Goal: Task Accomplishment & Management: Use online tool/utility

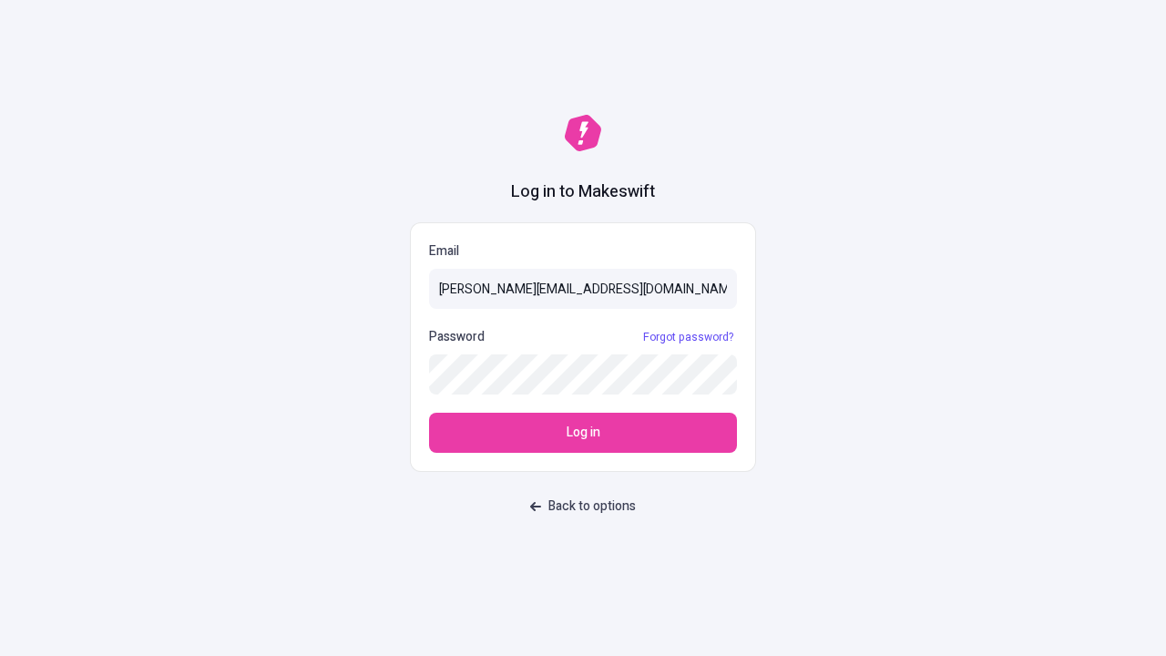
type input "[PERSON_NAME][EMAIL_ADDRESS][DOMAIN_NAME]"
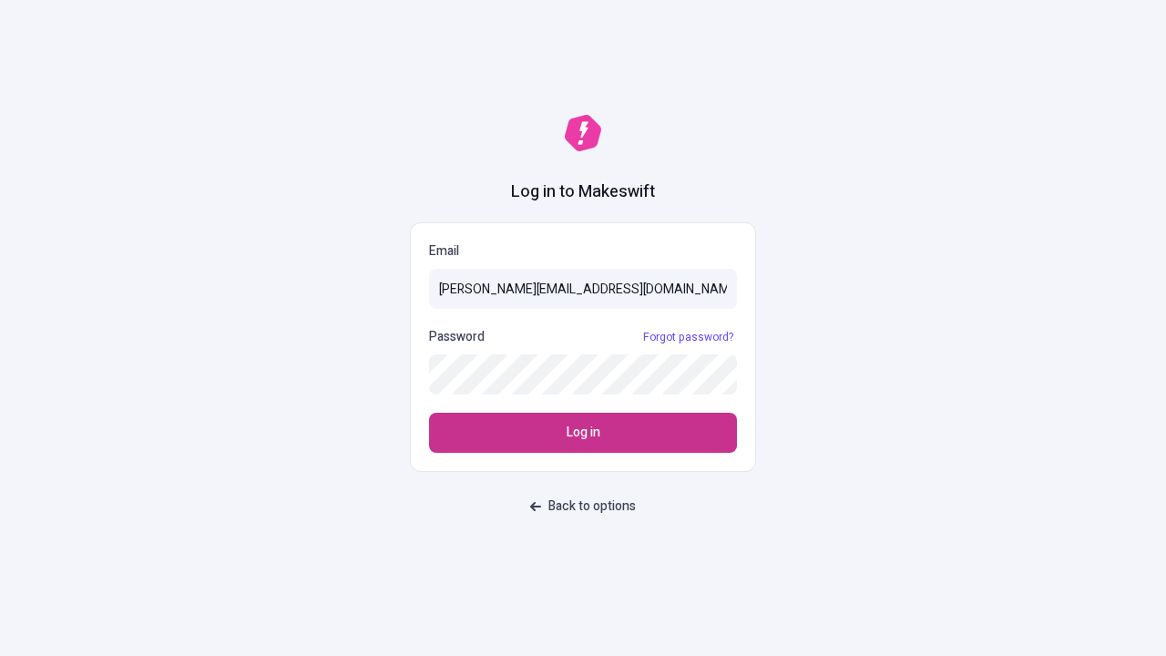
click at [583, 433] on span "Log in" at bounding box center [584, 433] width 34 height 20
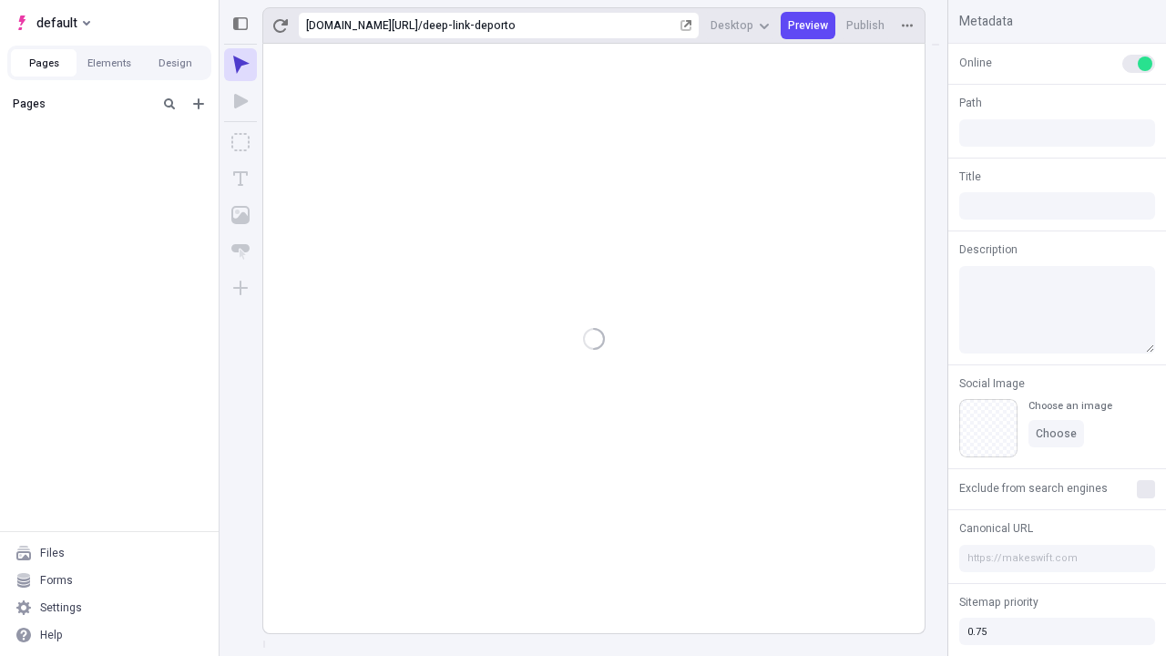
type input "/deep-link-deporto"
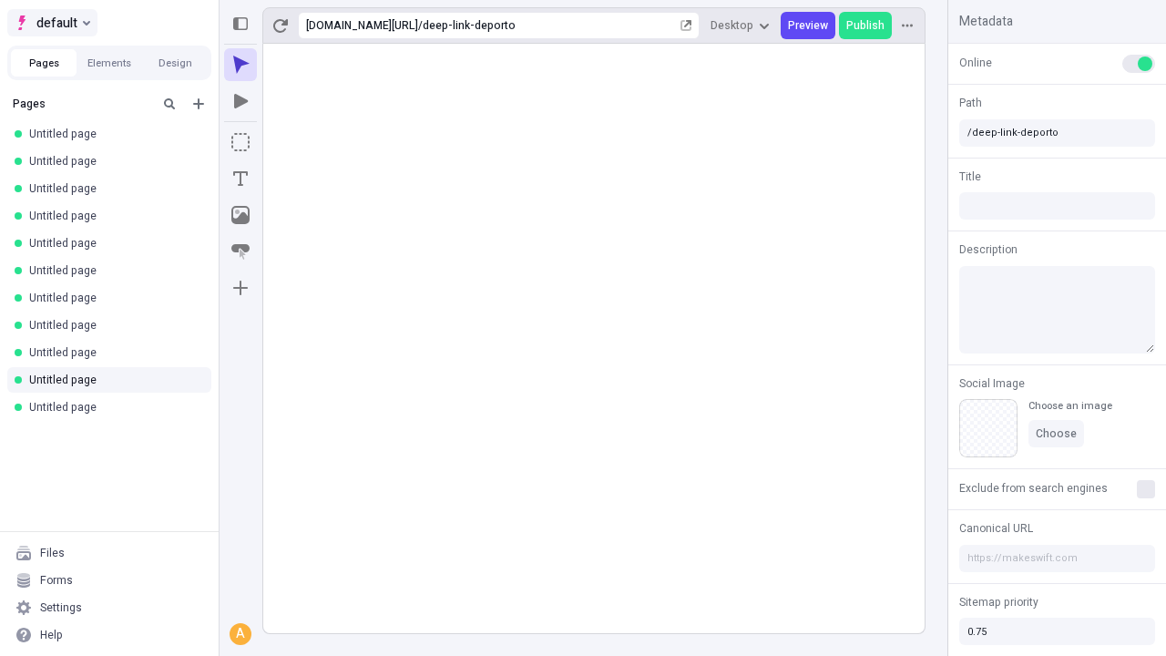
click at [51, 23] on span "default" at bounding box center [56, 23] width 41 height 22
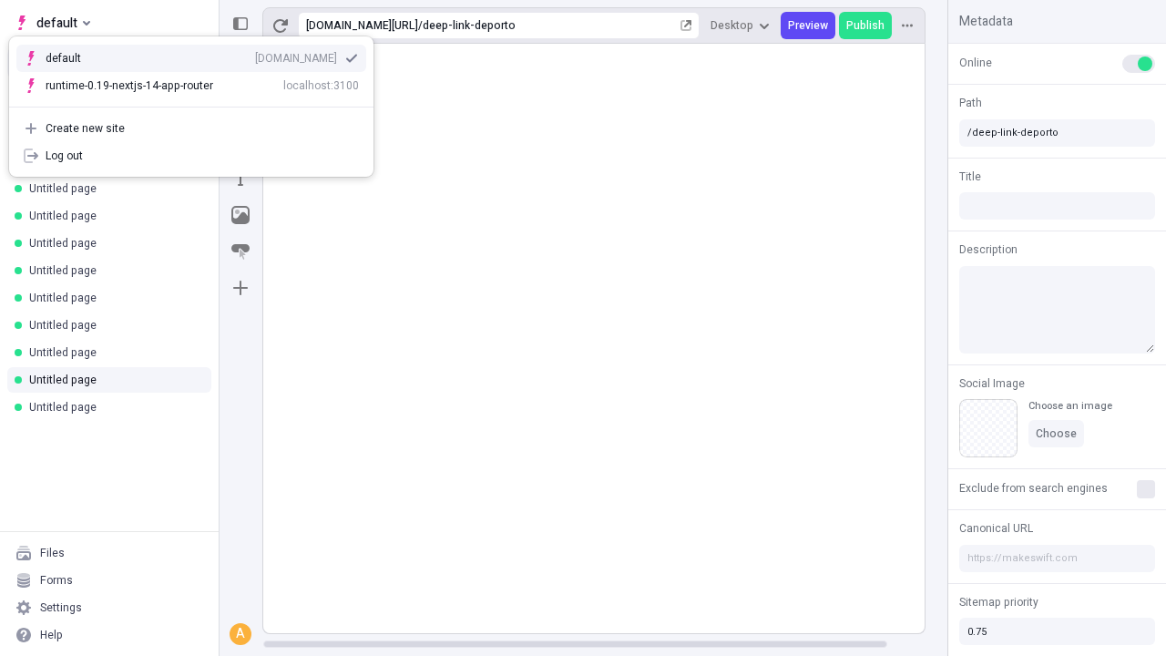
click at [191, 128] on div "Create new site" at bounding box center [202, 128] width 313 height 15
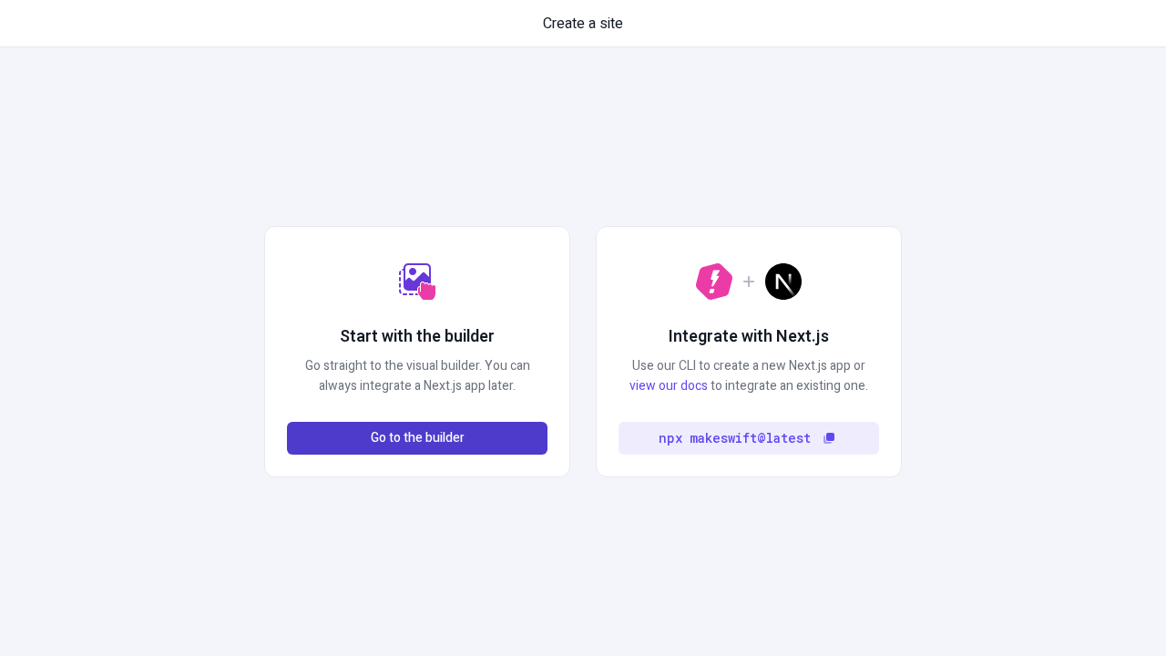
click at [417, 438] on span "Go to the builder" at bounding box center [418, 438] width 94 height 20
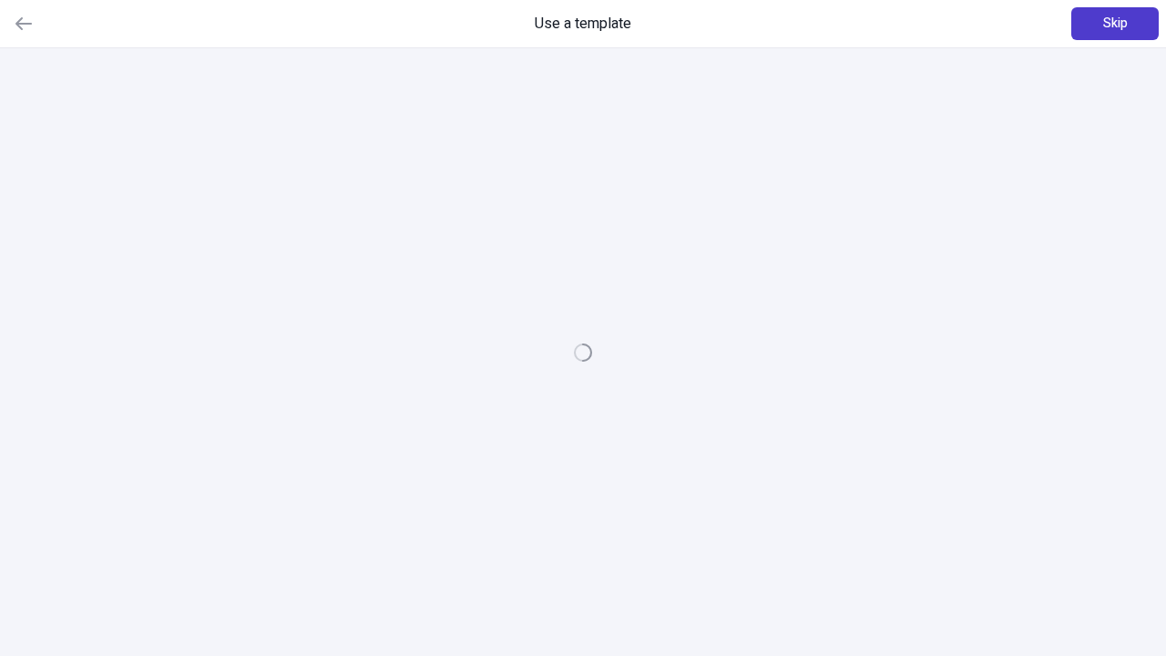
click at [1115, 24] on span "Skip" at bounding box center [1115, 24] width 25 height 20
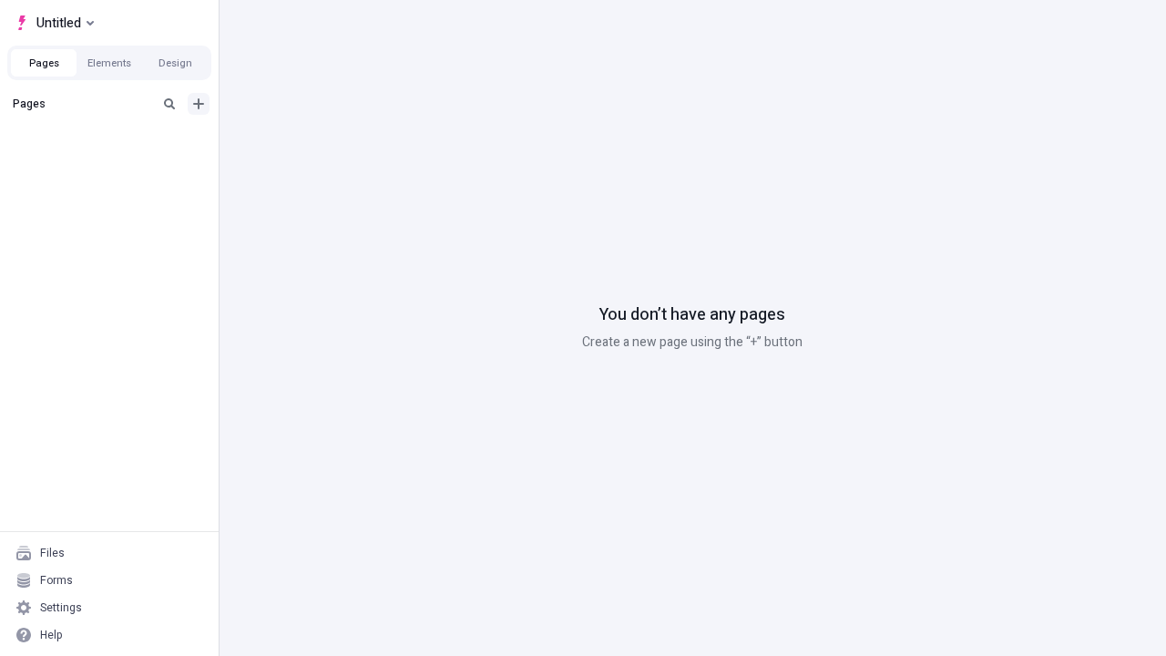
click at [199, 104] on icon "Add new" at bounding box center [198, 103] width 11 height 11
click at [295, 141] on span "Blank page" at bounding box center [306, 141] width 113 height 15
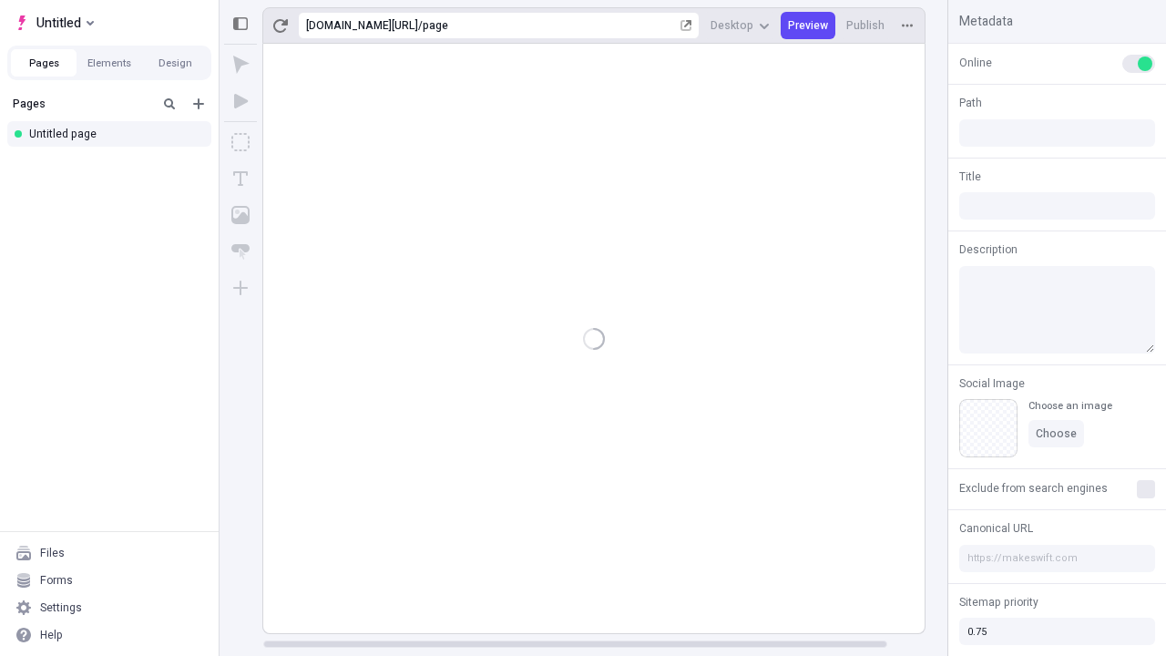
type input "/page"
click at [241, 142] on icon "Box" at bounding box center [240, 142] width 18 height 18
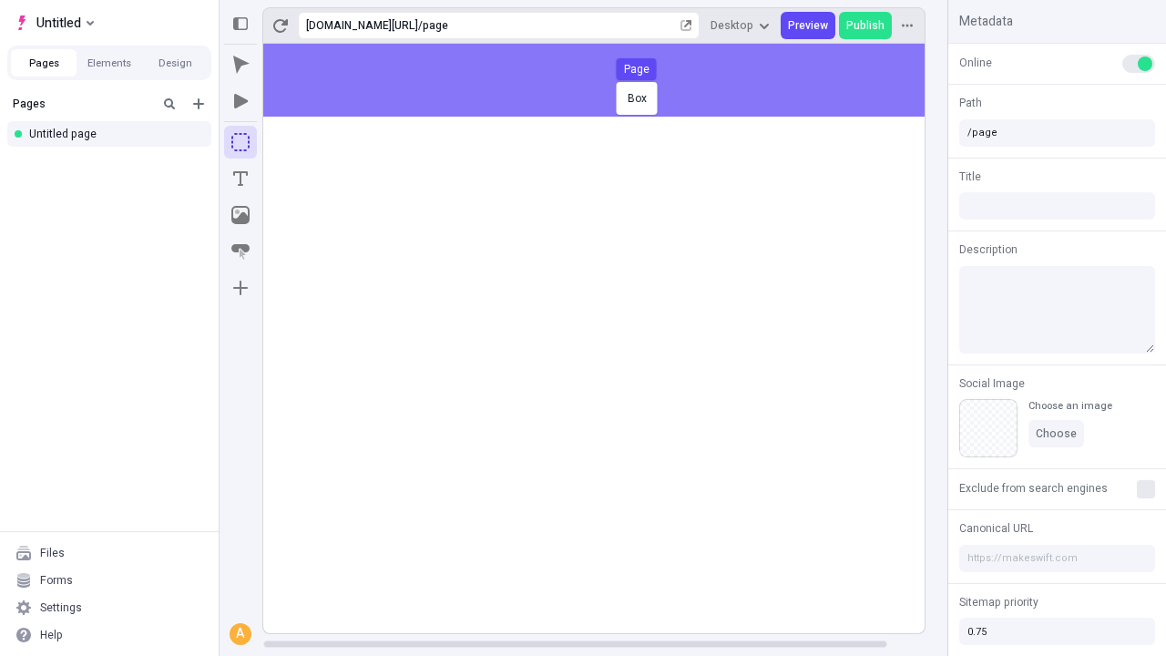
click at [612, 80] on div "Box Page" at bounding box center [583, 328] width 1166 height 656
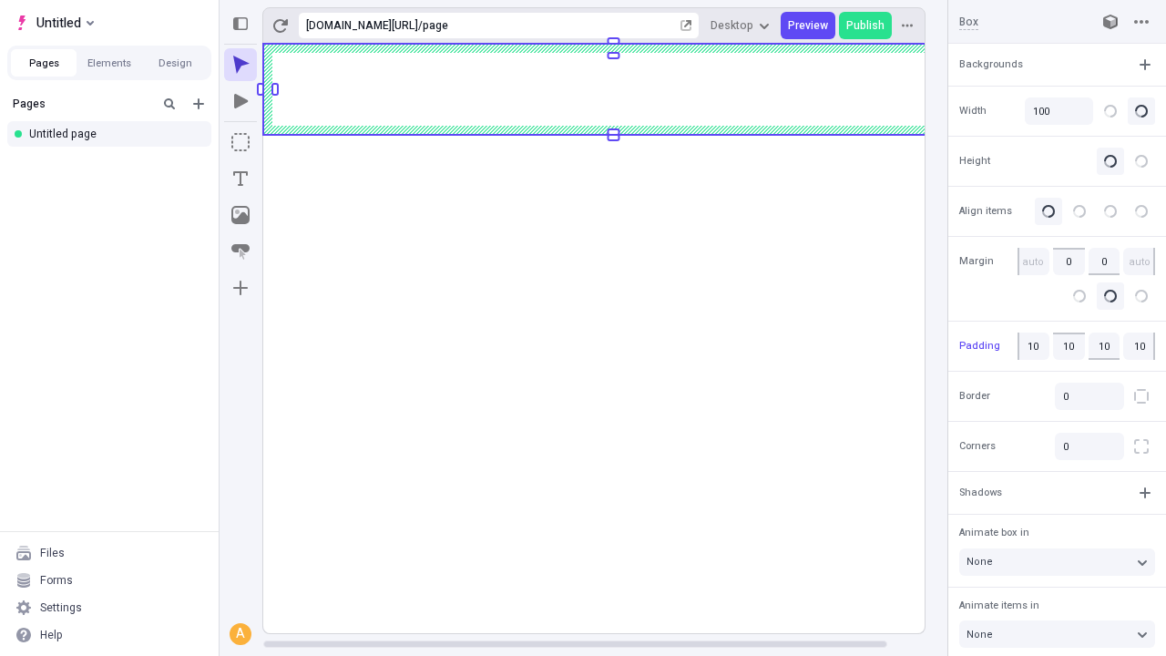
click at [241, 215] on icon "Image" at bounding box center [240, 215] width 18 height 18
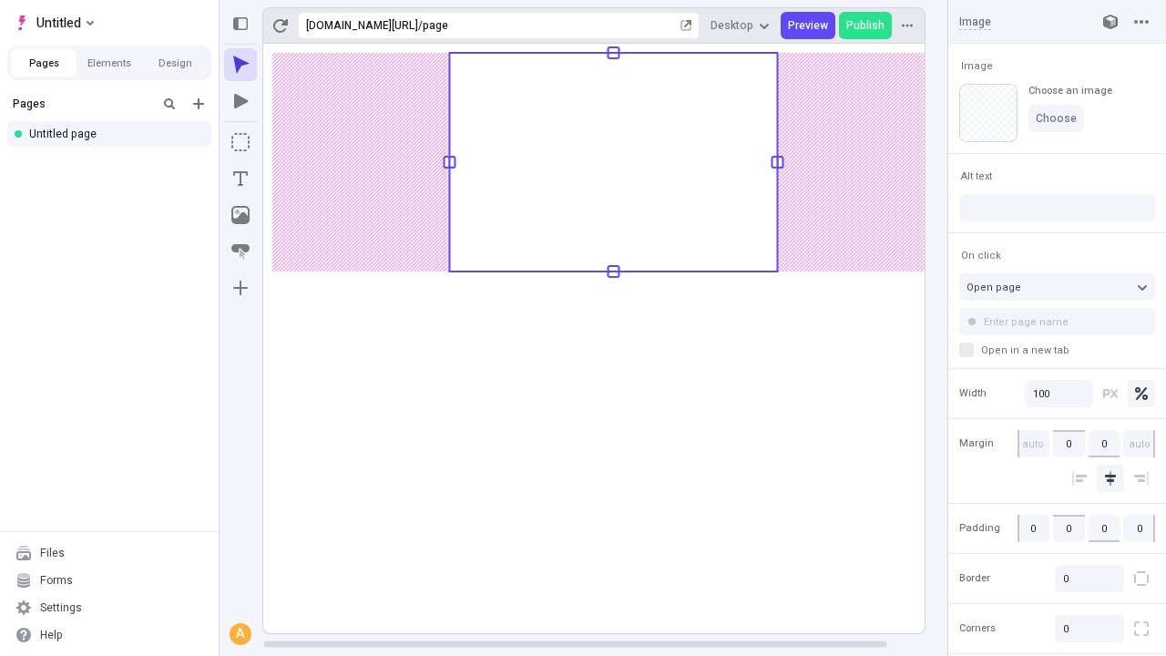
click at [241, 179] on icon "Text" at bounding box center [240, 178] width 15 height 15
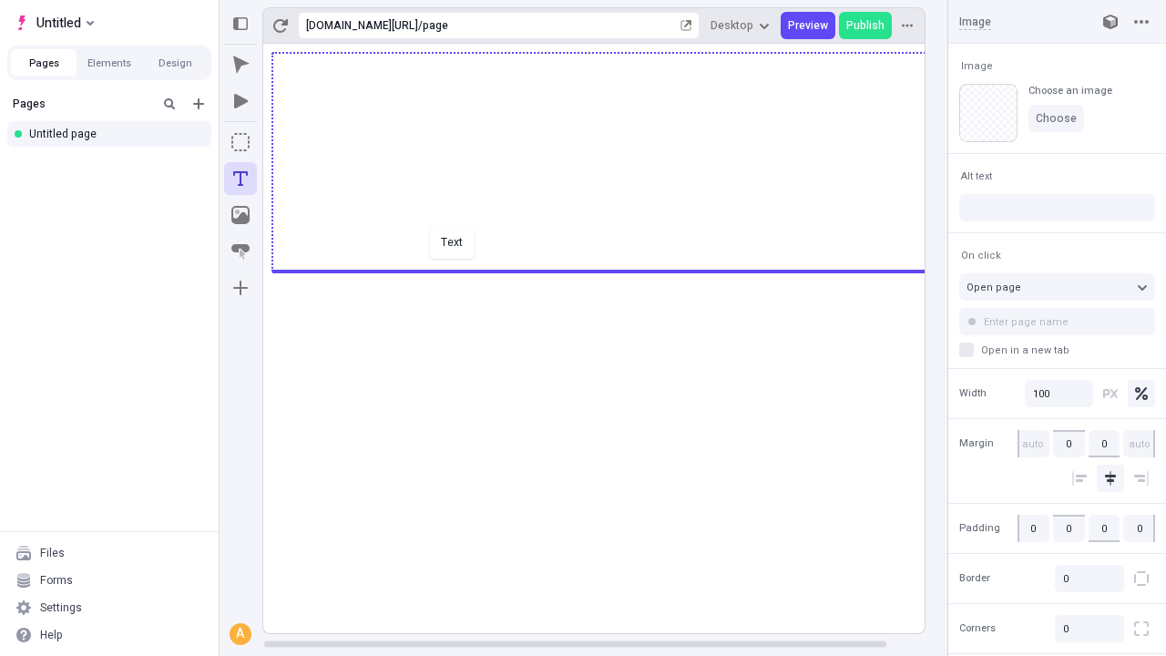
click at [612, 270] on div "Text" at bounding box center [583, 328] width 1166 height 656
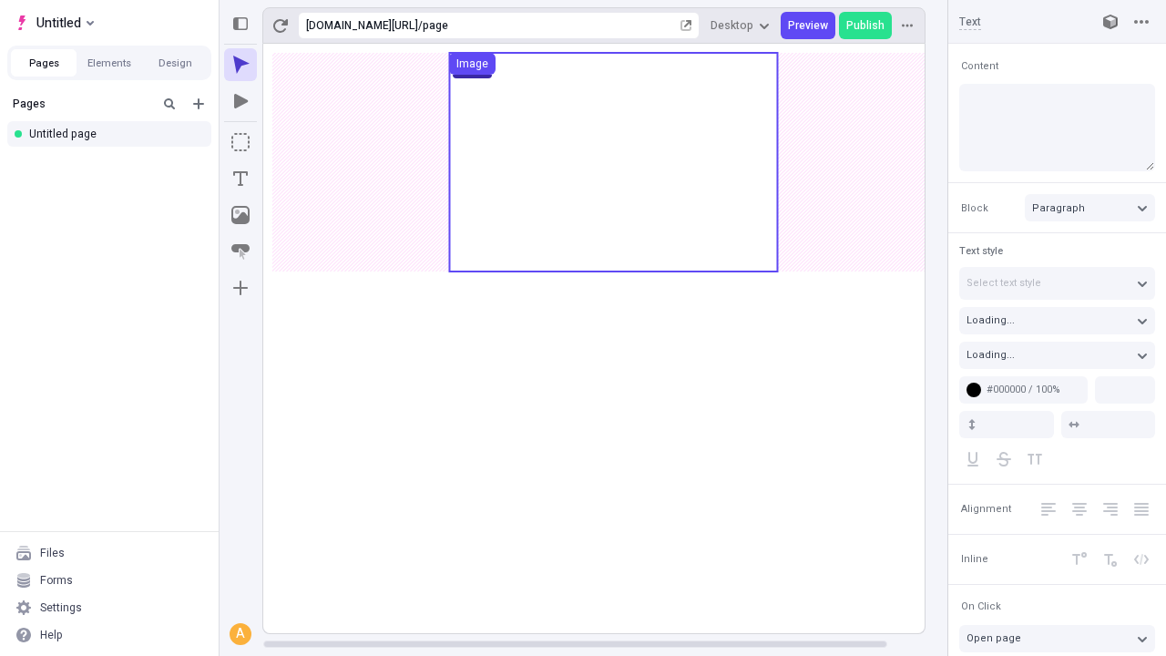
type input "18"
type input "1.5"
type textarea "Quickly empower granular niches. Appropriately deploy scalable testing procedur…"
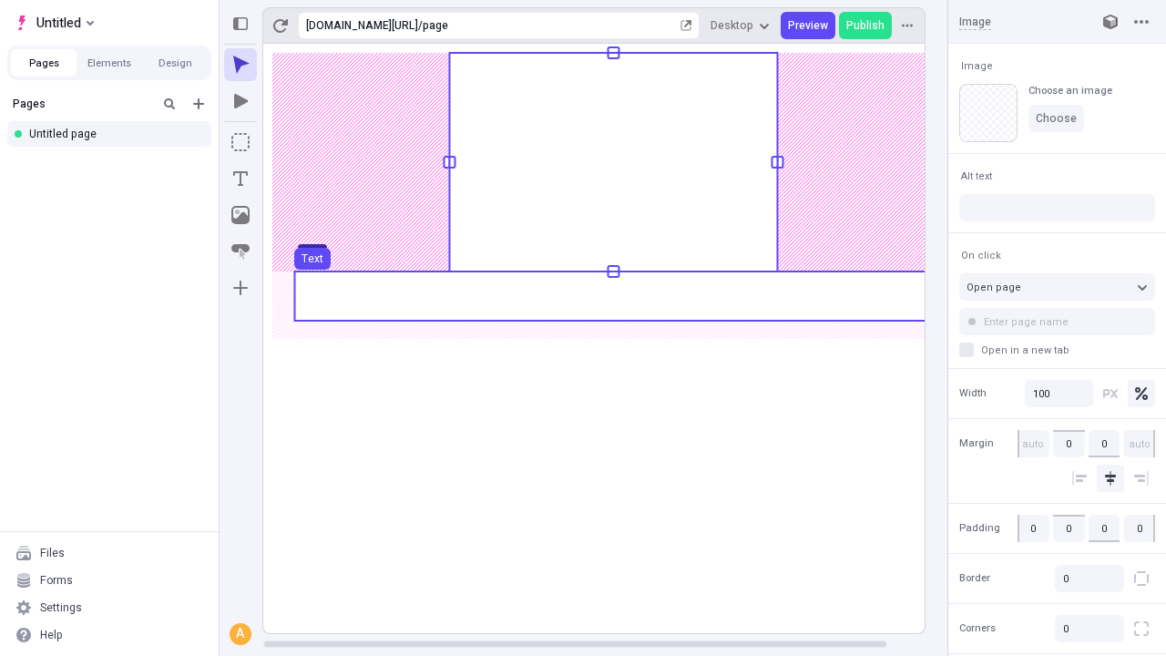
click at [612, 296] on use at bounding box center [613, 295] width 638 height 49
click at [612, 296] on rect at bounding box center [613, 338] width 701 height 589
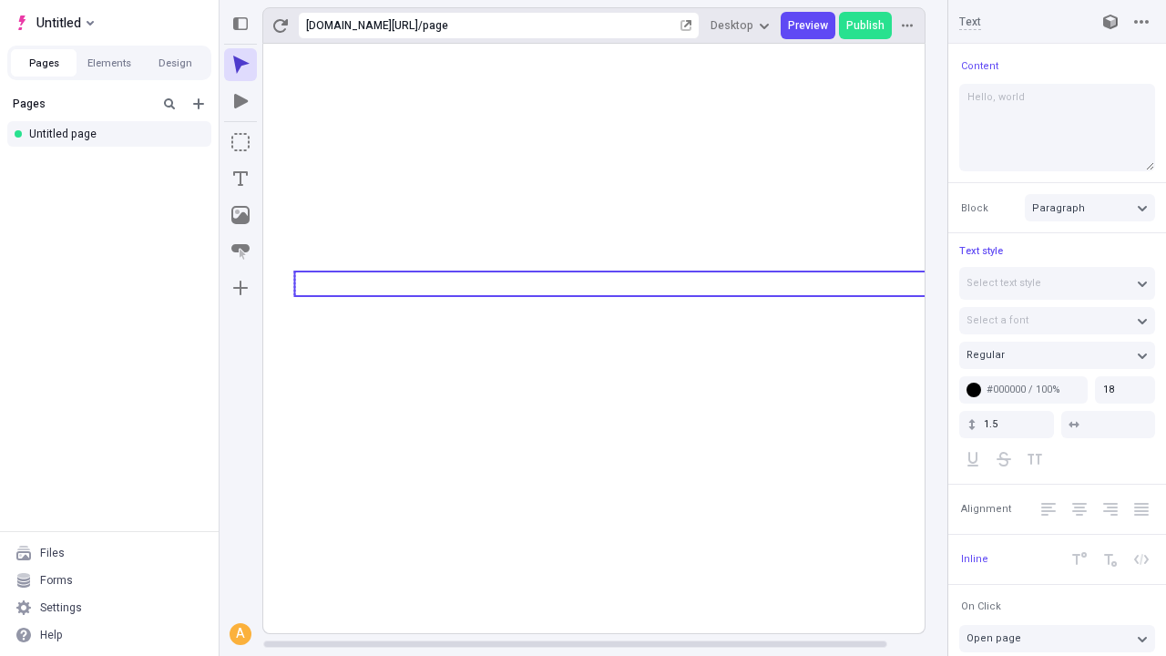
type textarea "Hello, world!"
click at [241, 215] on icon "Image" at bounding box center [240, 215] width 18 height 18
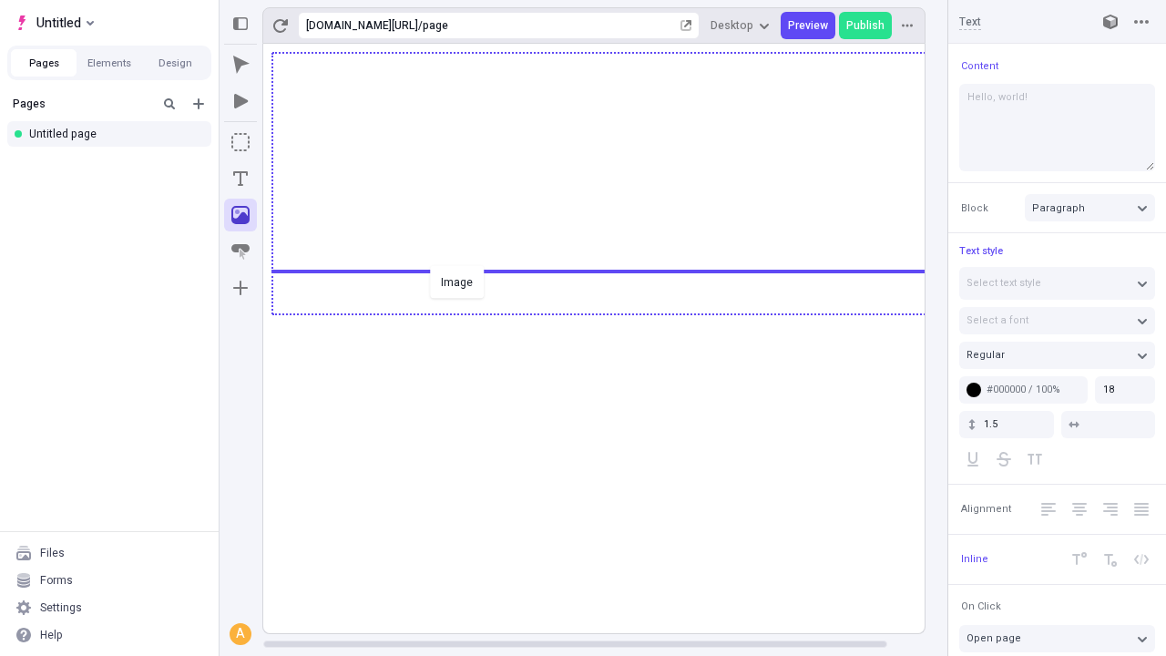
click at [612, 312] on div "Image" at bounding box center [583, 328] width 1166 height 656
